Goal: Book appointment/travel/reservation

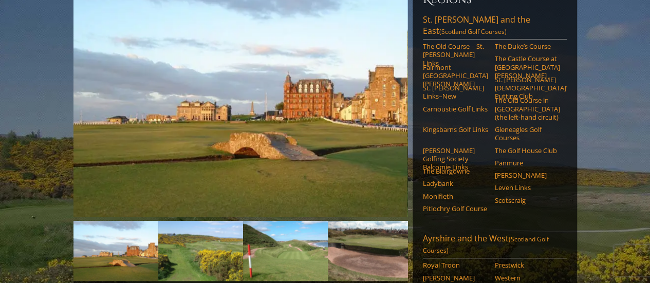
scroll to position [146, 0]
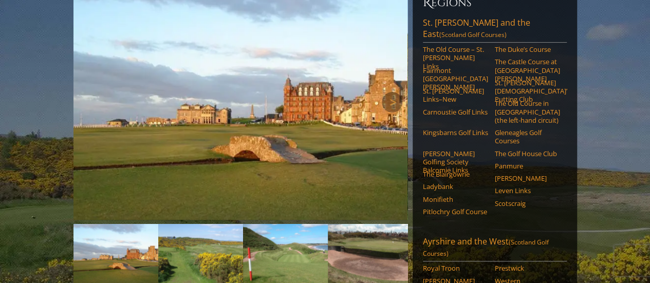
click at [307, 144] on img at bounding box center [240, 102] width 334 height 236
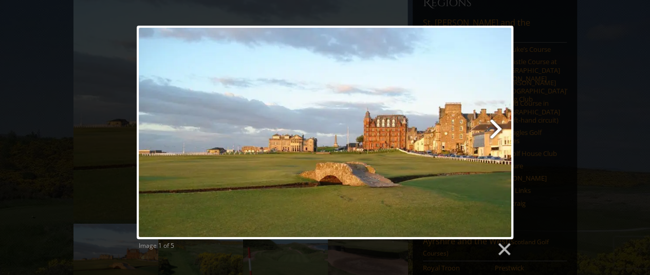
click at [491, 129] on link at bounding box center [392, 133] width 241 height 214
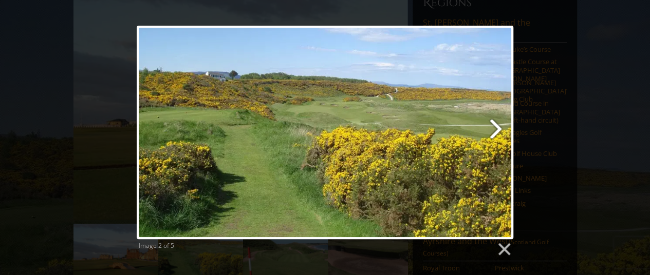
click at [491, 129] on link at bounding box center [392, 133] width 241 height 214
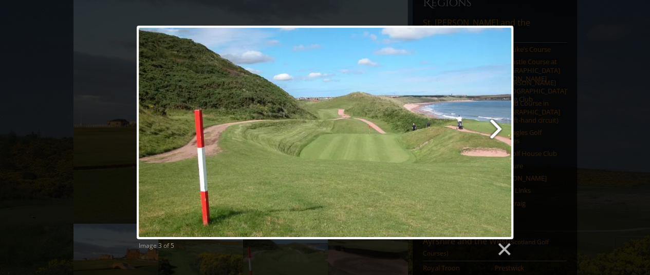
click at [491, 129] on link at bounding box center [392, 133] width 241 height 214
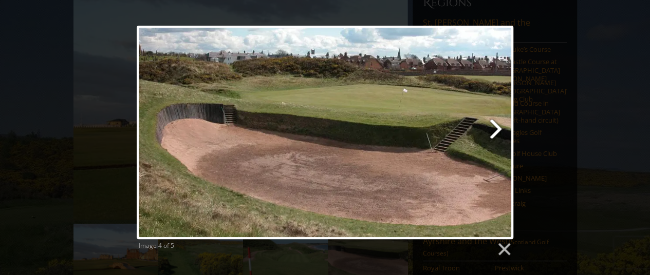
click at [491, 129] on link at bounding box center [392, 133] width 241 height 214
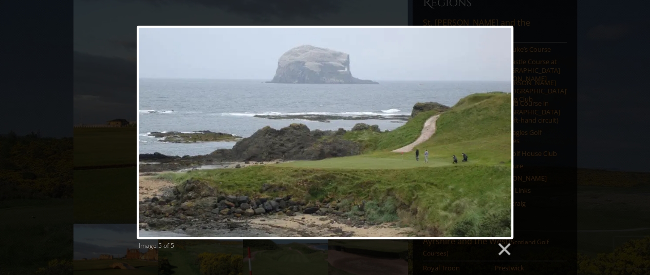
click at [491, 129] on div at bounding box center [325, 133] width 376 height 214
click at [506, 253] on link at bounding box center [503, 249] width 15 height 15
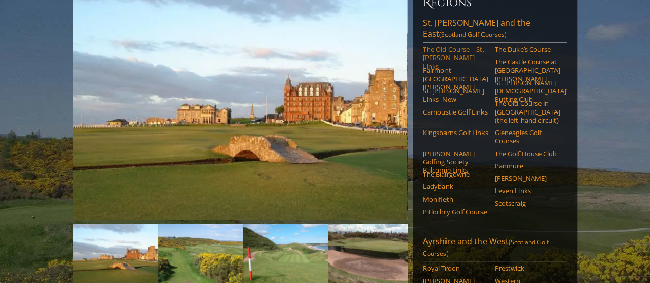
click at [461, 45] on link "The Old Course – St. [PERSON_NAME] Links" at bounding box center [455, 57] width 65 height 25
